Goal: Task Accomplishment & Management: Use online tool/utility

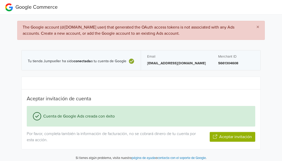
click at [277, 127] on div "× The Google account (@[DOMAIN_NAME] user) that generated the OAuth access toke…" at bounding box center [141, 90] width 290 height 150
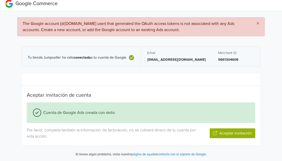
click at [230, 132] on button "Aceptar invitación" at bounding box center [233, 134] width 46 height 10
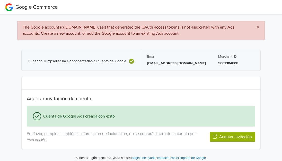
click at [234, 138] on button "Aceptar invitación" at bounding box center [233, 137] width 46 height 10
